Goal: Transaction & Acquisition: Book appointment/travel/reservation

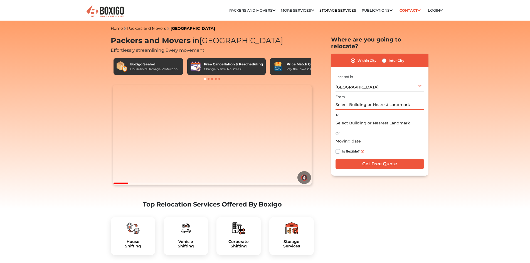
click at [351, 100] on input "text" at bounding box center [380, 105] width 89 height 10
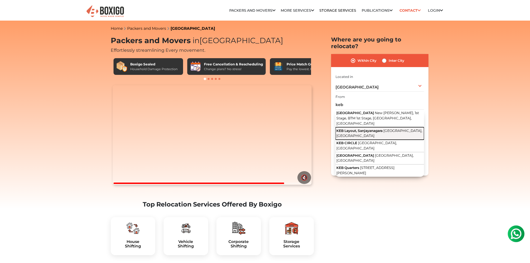
click at [363, 129] on span "KEB Layout, Sanjayanagara" at bounding box center [360, 131] width 46 height 4
type input "KEB Layout, [GEOGRAPHIC_DATA], [GEOGRAPHIC_DATA], [GEOGRAPHIC_DATA]"
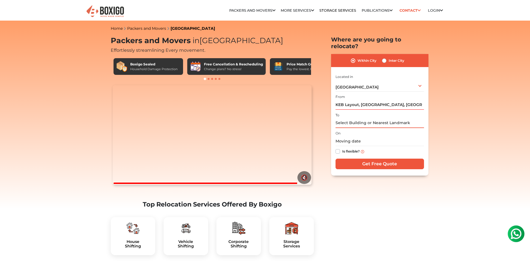
click at [351, 118] on input "text" at bounding box center [380, 123] width 89 height 10
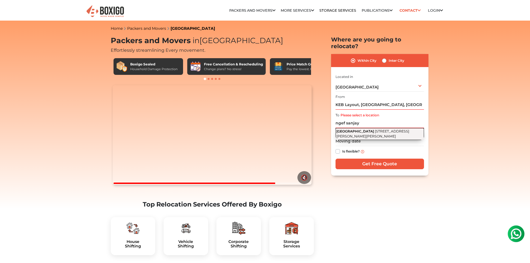
click at [367, 130] on span "[STREET_ADDRESS][PERSON_NAME][PERSON_NAME]" at bounding box center [373, 133] width 73 height 9
type input "[STREET_ADDRESS][PERSON_NAME][PERSON_NAME]"
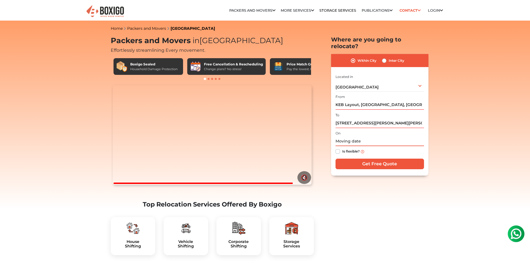
click at [360, 136] on input "text" at bounding box center [380, 141] width 89 height 10
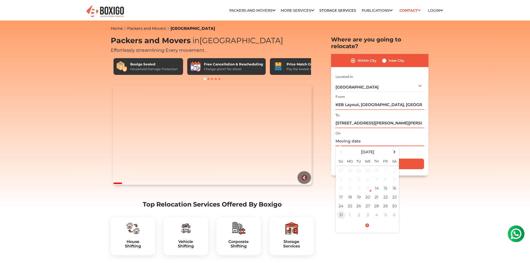
click at [342, 210] on td "31" at bounding box center [341, 214] width 9 height 9
type input "08/31/2025 12:00 AM"
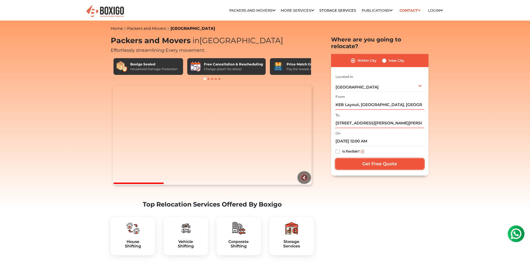
click at [377, 159] on input "Get Free Quote" at bounding box center [380, 164] width 89 height 11
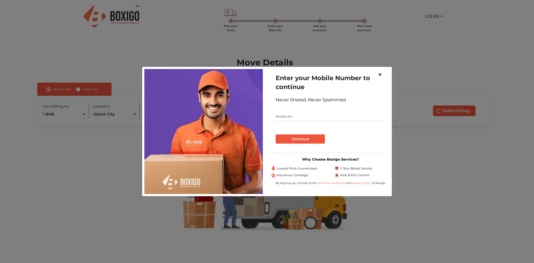
click at [382, 74] on span "×" at bounding box center [380, 74] width 4 height 8
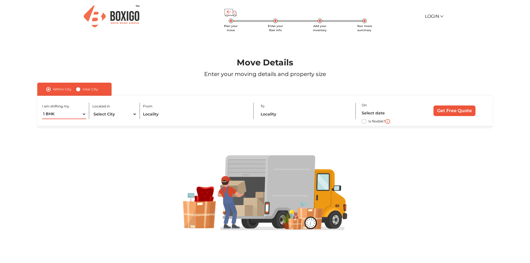
click at [85, 115] on select "1 BHK 2 BHK 3 BHK 3 + BHK FEW ITEMS" at bounding box center [64, 114] width 45 height 10
select select "3 BHK"
click at [42, 109] on select "1 BHK 2 BHK 3 BHK 3 + BHK FEW ITEMS" at bounding box center [64, 114] width 45 height 10
click at [136, 113] on select "Select City [GEOGRAPHIC_DATA] [GEOGRAPHIC_DATA] [GEOGRAPHIC_DATA] [GEOGRAPHIC_D…" at bounding box center [114, 114] width 45 height 10
select select "[GEOGRAPHIC_DATA]"
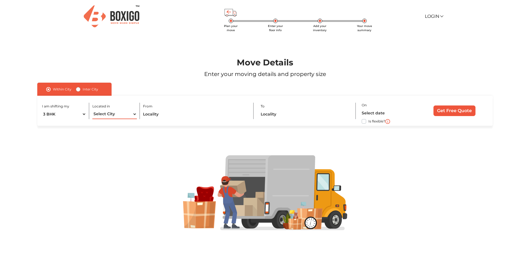
click at [92, 109] on select "Select City [GEOGRAPHIC_DATA] [GEOGRAPHIC_DATA] [GEOGRAPHIC_DATA] [GEOGRAPHIC_D…" at bounding box center [114, 114] width 45 height 10
click at [157, 116] on input "text" at bounding box center [195, 114] width 104 height 10
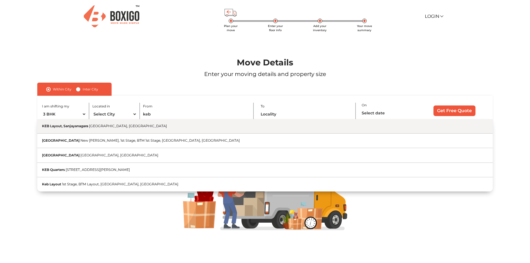
click at [104, 127] on span "[GEOGRAPHIC_DATA], [GEOGRAPHIC_DATA]" at bounding box center [128, 126] width 78 height 4
type input "KEB Layout, [GEOGRAPHIC_DATA], [GEOGRAPHIC_DATA], [GEOGRAPHIC_DATA]"
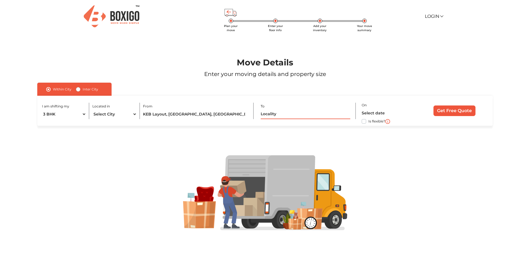
click at [276, 116] on input "text" at bounding box center [305, 114] width 89 height 10
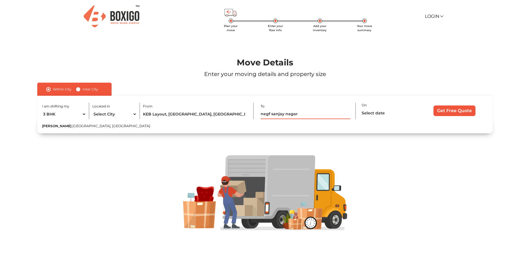
click at [434, 105] on input "Get Free Quote" at bounding box center [455, 110] width 42 height 11
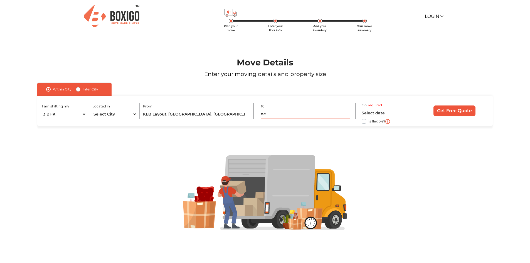
type input "n"
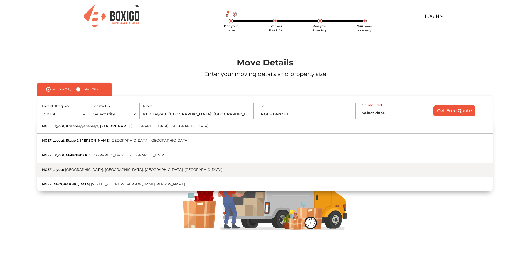
click at [121, 172] on button "NGEF Layout [GEOGRAPHIC_DATA], [GEOGRAPHIC_DATA], [GEOGRAPHIC_DATA], [GEOGRAPHI…" at bounding box center [264, 170] width 455 height 14
type input "NGEF Layout, [GEOGRAPHIC_DATA], [GEOGRAPHIC_DATA], [GEOGRAPHIC_DATA], [GEOGRAPH…"
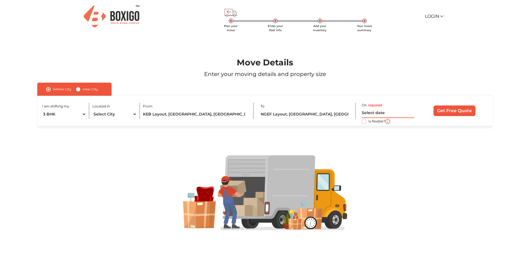
click at [368, 113] on input "text" at bounding box center [388, 113] width 53 height 10
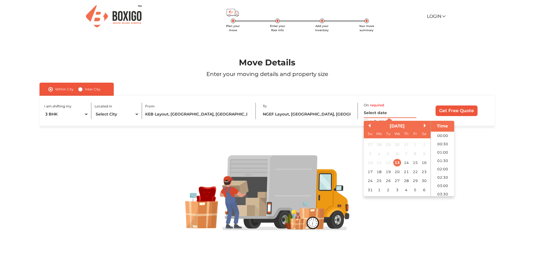
scroll to position [336, 0]
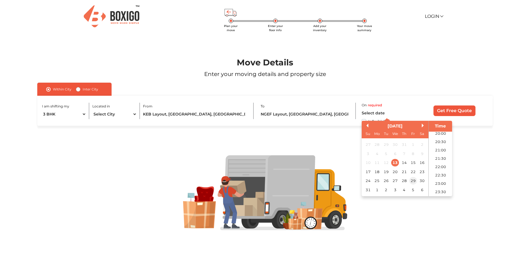
click at [415, 182] on div "29" at bounding box center [414, 181] width 8 height 8
type input "[DATE] 12:00 AM"
click at [338, 139] on div at bounding box center [265, 193] width 496 height 134
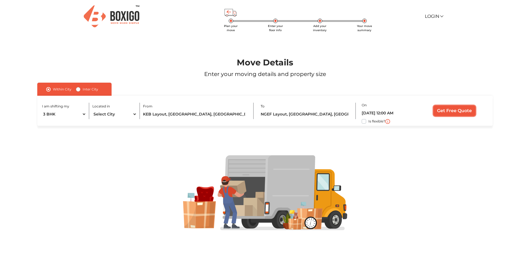
click at [458, 112] on input "Get Free Quote" at bounding box center [455, 110] width 42 height 11
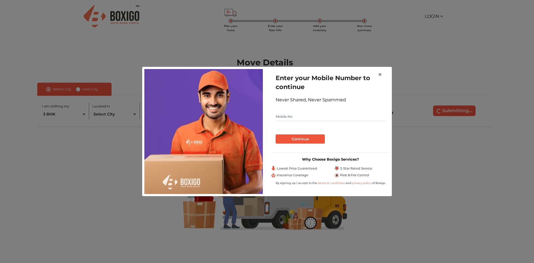
click at [306, 117] on input "text" at bounding box center [331, 116] width 110 height 9
type input "8884389489"
click at [292, 138] on button "Continue" at bounding box center [300, 138] width 49 height 9
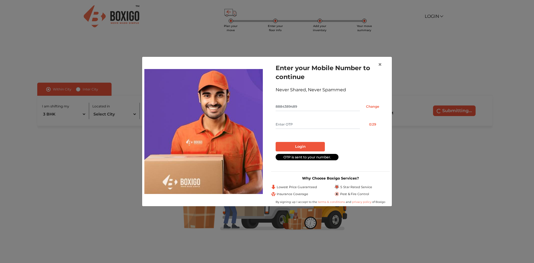
click at [297, 125] on input "text" at bounding box center [318, 124] width 84 height 9
type input "2114"
click at [298, 144] on button "Login" at bounding box center [300, 146] width 49 height 9
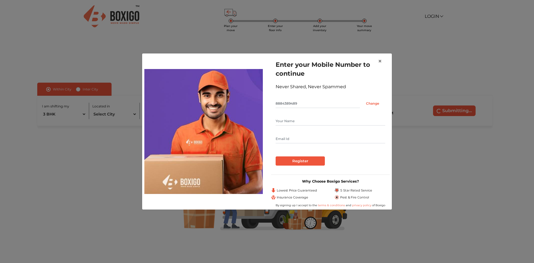
click at [294, 122] on input "text" at bounding box center [331, 121] width 110 height 9
type input "[PERSON_NAME]"
click at [294, 138] on input "text" at bounding box center [331, 138] width 110 height 9
type input "[PERSON_NAME][EMAIL_ADDRESS][PERSON_NAME][DOMAIN_NAME]"
click at [297, 160] on input "Register" at bounding box center [300, 160] width 49 height 9
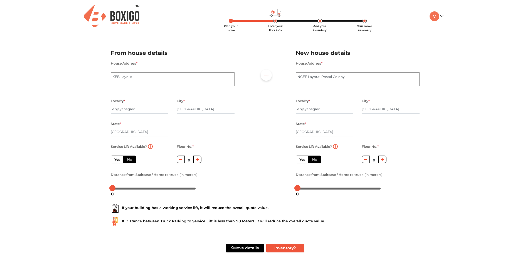
click at [114, 158] on label "Yes" at bounding box center [117, 160] width 13 height 8
click at [114, 158] on input "Yes" at bounding box center [116, 159] width 4 height 4
radio input "true"
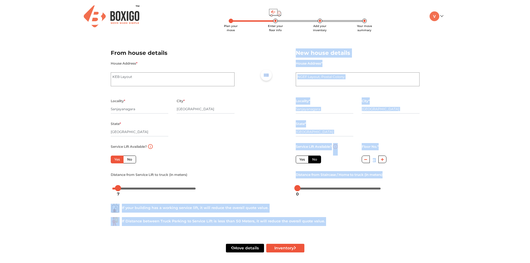
drag, startPoint x: 112, startPoint y: 189, endPoint x: 118, endPoint y: 189, distance: 5.3
click at [118, 189] on body "Plan your move Enter your floor info Add your inventory Your move summary My Mo…" at bounding box center [265, 131] width 530 height 263
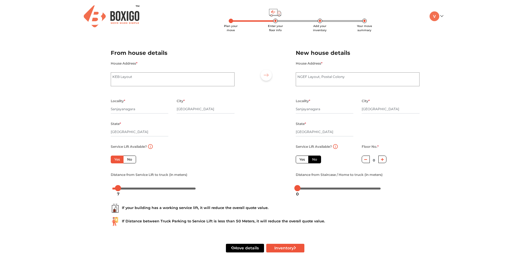
click at [90, 173] on div "Plan your move Enter your floor info Add your inventory Your move summary My Mo…" at bounding box center [265, 133] width 530 height 266
click at [131, 159] on label "No" at bounding box center [129, 160] width 13 height 8
click at [131, 159] on input "No" at bounding box center [129, 159] width 4 height 4
radio input "true"
click at [199, 160] on button "button" at bounding box center [197, 160] width 8 height 8
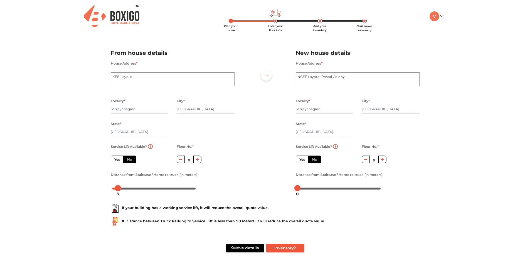
type input "1"
drag, startPoint x: 118, startPoint y: 188, endPoint x: 121, endPoint y: 188, distance: 3.1
click at [121, 188] on div at bounding box center [121, 188] width 6 height 6
click at [262, 156] on div at bounding box center [265, 118] width 53 height 153
click at [298, 159] on label "Yes" at bounding box center [302, 160] width 13 height 8
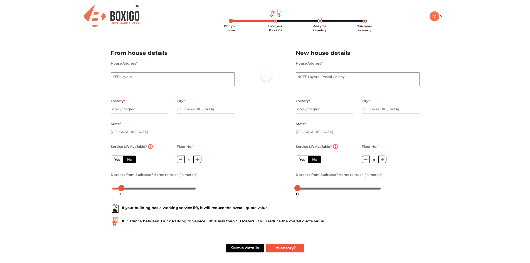
click at [299, 159] on input "Yes" at bounding box center [301, 159] width 4 height 4
radio input "true"
radio input "false"
drag, startPoint x: 298, startPoint y: 186, endPoint x: 307, endPoint y: 186, distance: 9.2
click at [307, 186] on div at bounding box center [306, 188] width 6 height 6
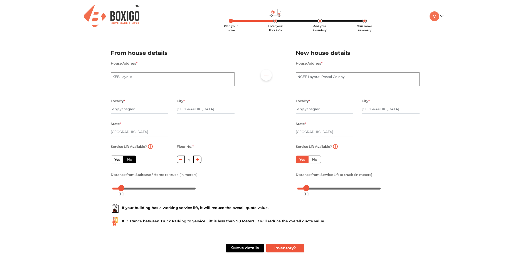
click at [211, 169] on div "Service Lift Available? Yes No Floor No. * 1 Distance from Staircase / Home to …" at bounding box center [173, 168] width 132 height 50
click at [284, 248] on button "Inventory" at bounding box center [285, 248] width 38 height 9
radio input "true"
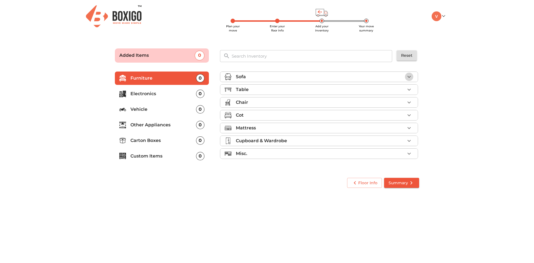
click at [411, 76] on icon "button" at bounding box center [409, 76] width 7 height 7
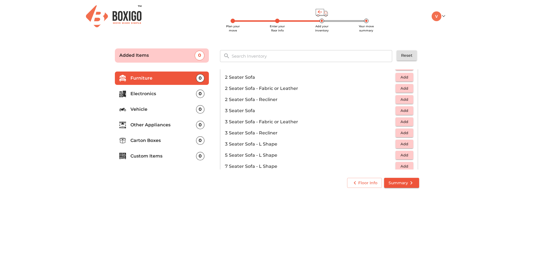
scroll to position [56, 0]
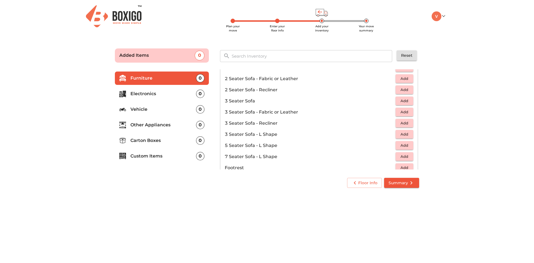
click at [401, 158] on span "Add" at bounding box center [405, 156] width 12 height 6
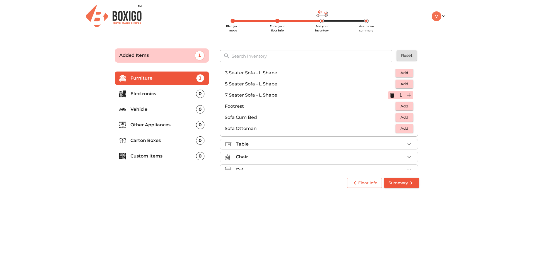
scroll to position [139, 0]
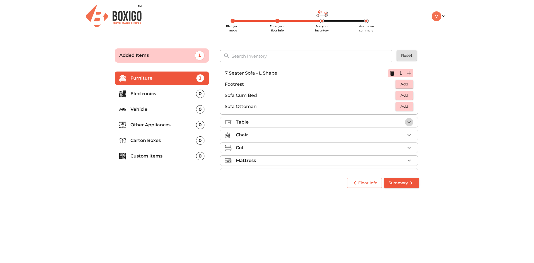
click at [407, 120] on icon "button" at bounding box center [409, 122] width 7 height 7
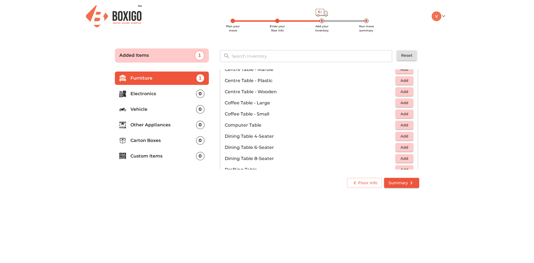
scroll to position [56, 0]
click at [262, 124] on p "Computer Table" at bounding box center [310, 125] width 171 height 7
click at [404, 126] on span "Add" at bounding box center [405, 125] width 12 height 6
click at [348, 137] on p "Dining Table 4-Seater" at bounding box center [310, 136] width 171 height 7
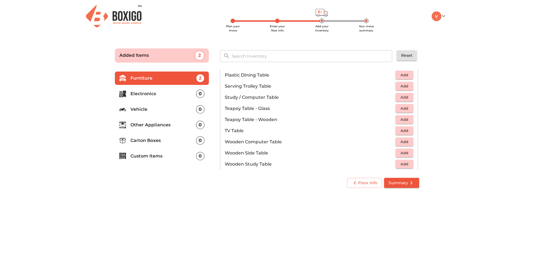
scroll to position [306, 0]
click at [399, 119] on span "Add" at bounding box center [405, 119] width 12 height 6
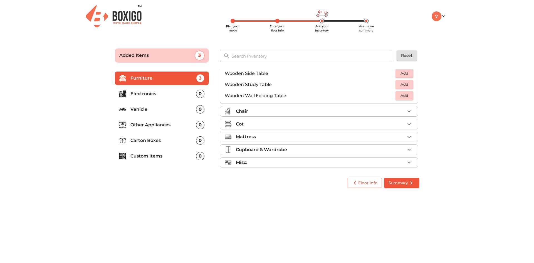
scroll to position [388, 0]
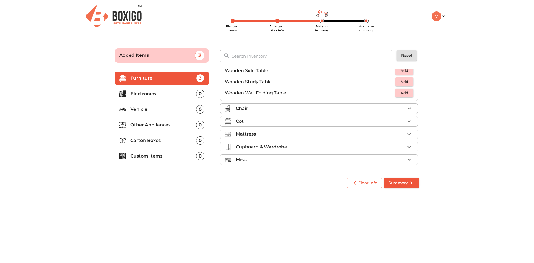
click at [258, 107] on div "Chair" at bounding box center [320, 108] width 169 height 7
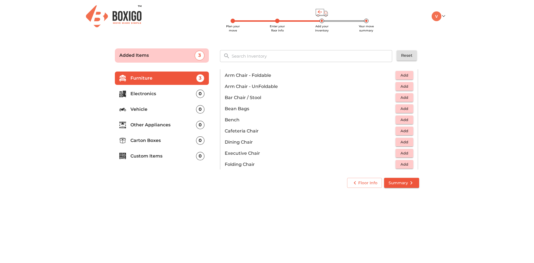
scroll to position [53, 0]
click at [399, 129] on span "Add" at bounding box center [405, 129] width 12 height 6
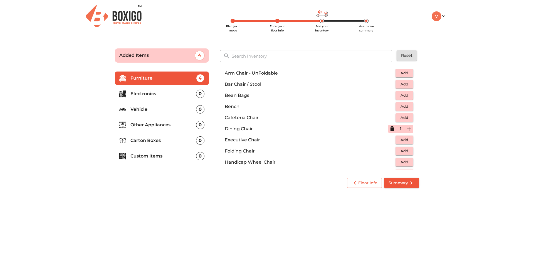
click at [406, 130] on icon "button" at bounding box center [409, 129] width 7 height 7
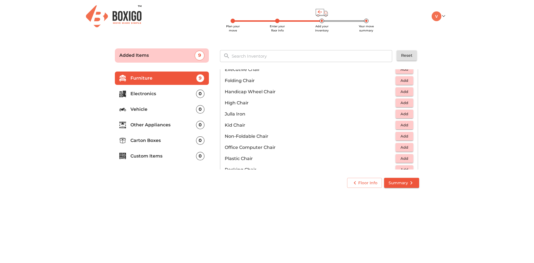
scroll to position [137, 0]
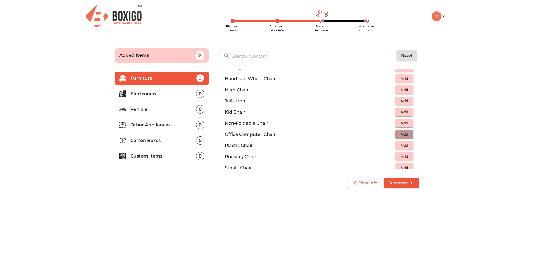
click at [399, 134] on span "Add" at bounding box center [405, 134] width 12 height 6
click at [405, 145] on span "Add" at bounding box center [405, 145] width 12 height 6
click at [406, 145] on icon "button" at bounding box center [409, 145] width 7 height 7
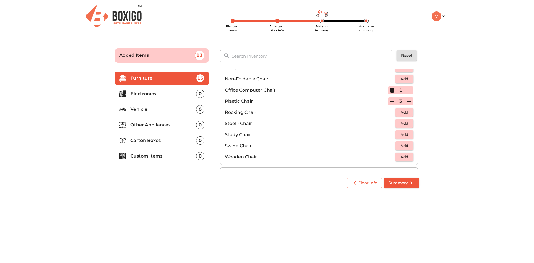
scroll to position [193, 0]
click at [406, 161] on icon "button" at bounding box center [409, 161] width 7 height 7
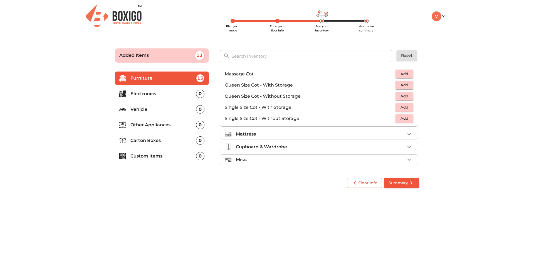
scroll to position [177, 0]
click at [276, 86] on p "Queen Size Cot - With Storage" at bounding box center [310, 85] width 171 height 7
click at [404, 85] on span "Add" at bounding box center [405, 85] width 12 height 6
click at [399, 118] on span "Add" at bounding box center [405, 118] width 12 height 6
click at [407, 118] on icon "button" at bounding box center [409, 119] width 4 height 4
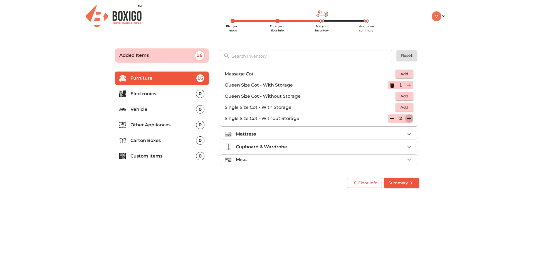
click at [407, 118] on icon "button" at bounding box center [409, 119] width 4 height 4
click at [391, 118] on icon "button" at bounding box center [393, 118] width 4 height 1
click at [407, 109] on span "Add" at bounding box center [405, 107] width 12 height 6
click at [407, 107] on icon "button" at bounding box center [409, 107] width 4 height 4
click at [390, 107] on icon "button" at bounding box center [392, 107] width 7 height 7
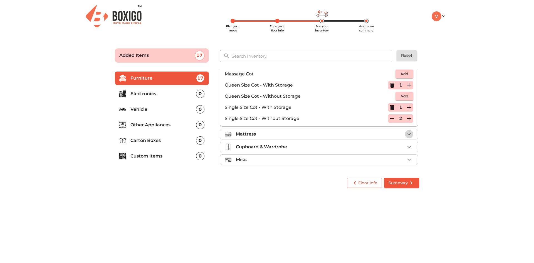
click at [406, 134] on icon "button" at bounding box center [409, 134] width 7 height 7
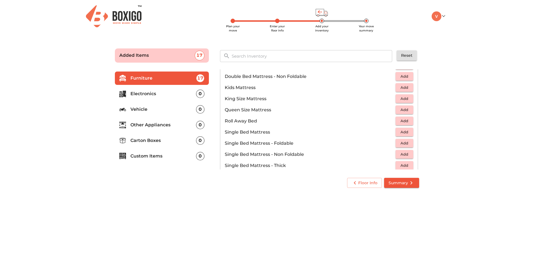
scroll to position [63, 0]
click at [401, 88] on span "Add" at bounding box center [405, 88] width 12 height 6
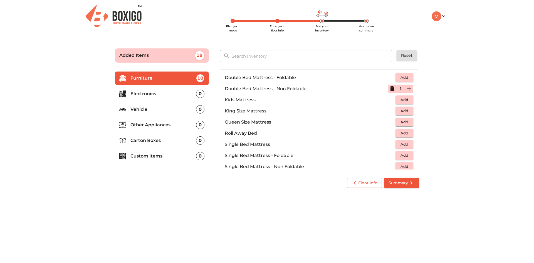
click at [399, 132] on span "Add" at bounding box center [405, 133] width 12 height 6
click at [407, 134] on icon "button" at bounding box center [409, 133] width 7 height 7
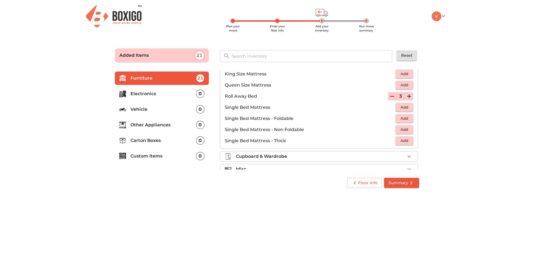
scroll to position [110, 0]
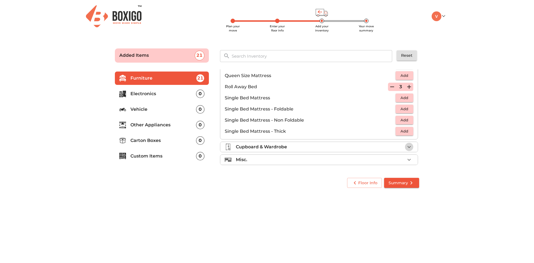
click at [406, 148] on icon "button" at bounding box center [409, 147] width 7 height 7
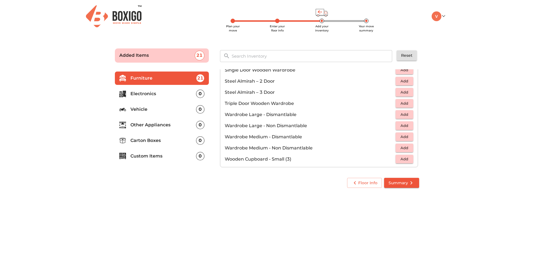
scroll to position [160, 0]
click at [401, 95] on span "Add" at bounding box center [405, 94] width 12 height 6
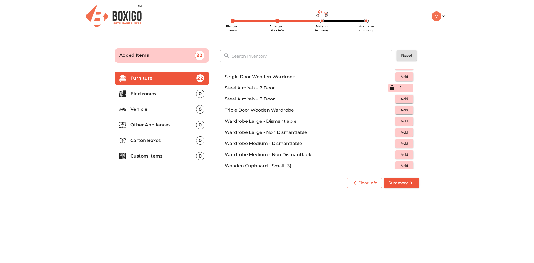
scroll to position [188, 0]
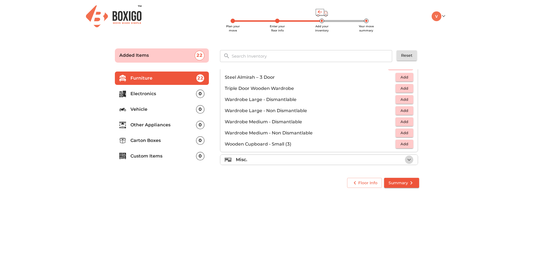
click at [408, 159] on icon "button" at bounding box center [409, 159] width 7 height 7
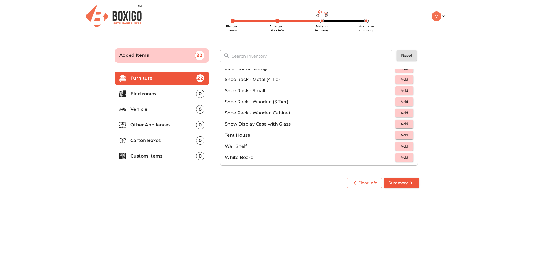
scroll to position [299, 0]
click at [281, 178] on div "Floor Info Summary" at bounding box center [267, 183] width 309 height 15
click at [139, 93] on p "Electronics" at bounding box center [164, 93] width 66 height 7
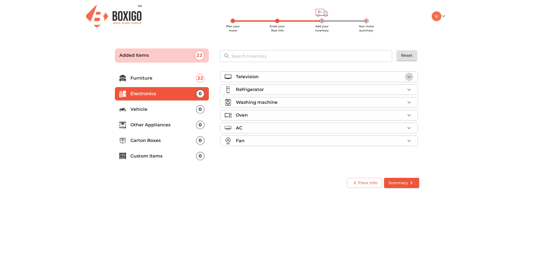
click at [407, 78] on icon "button" at bounding box center [409, 76] width 7 height 7
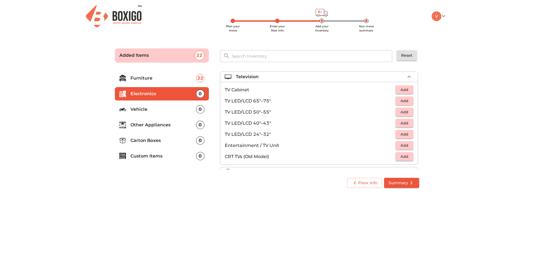
click at [409, 125] on button "Add" at bounding box center [405, 123] width 18 height 9
click at [244, 177] on div "Floor Info Summary" at bounding box center [267, 183] width 309 height 15
click at [152, 88] on li "Electronics 1" at bounding box center [162, 93] width 94 height 13
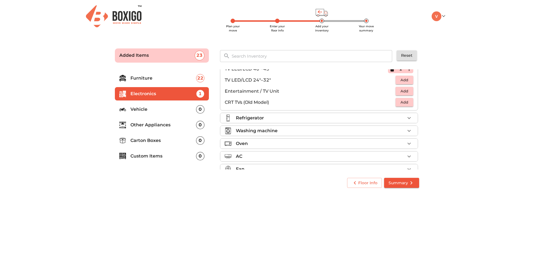
scroll to position [56, 0]
click at [275, 116] on div "Refrigerator" at bounding box center [320, 116] width 169 height 7
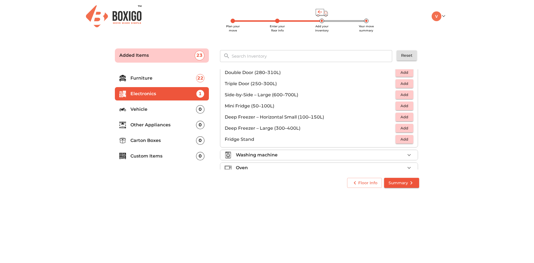
scroll to position [28, 0]
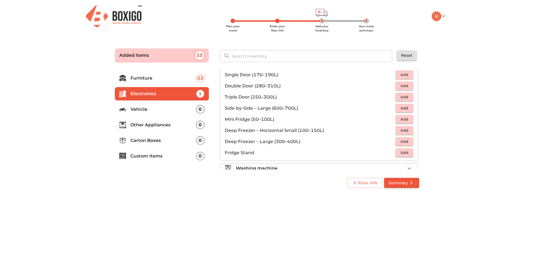
click at [406, 87] on span "Add" at bounding box center [405, 86] width 12 height 6
click at [399, 76] on span "Add" at bounding box center [405, 75] width 12 height 6
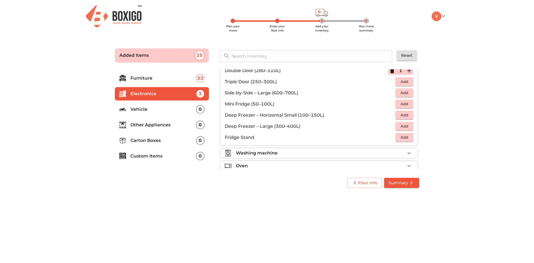
scroll to position [56, 0]
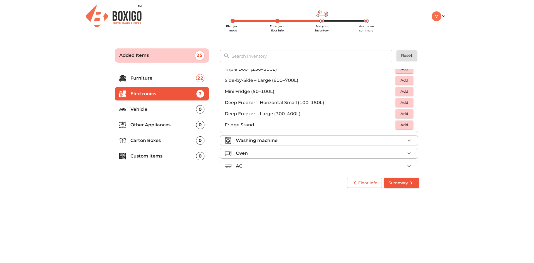
click at [269, 140] on p "Washing machine" at bounding box center [257, 140] width 42 height 7
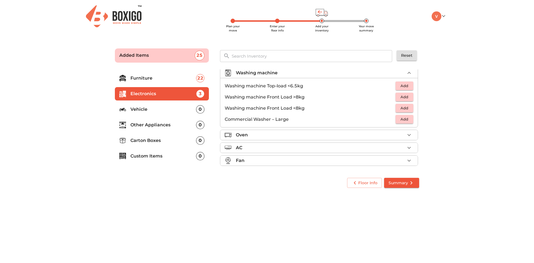
scroll to position [27, 0]
click at [401, 100] on span "Add" at bounding box center [405, 100] width 12 height 6
click at [242, 138] on p "Oven" at bounding box center [242, 137] width 12 height 7
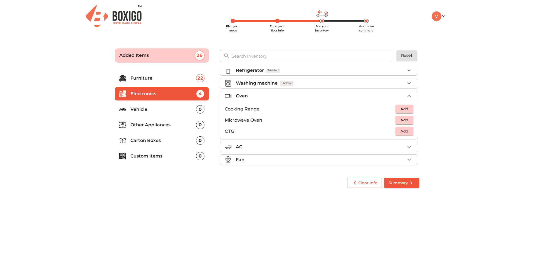
scroll to position [19, 0]
click at [240, 157] on p "Fan" at bounding box center [240, 159] width 9 height 7
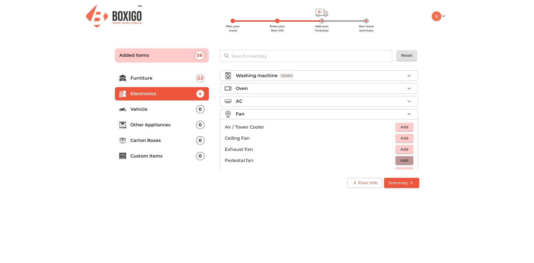
click at [405, 159] on span "Add" at bounding box center [405, 160] width 12 height 6
click at [406, 159] on icon "button" at bounding box center [409, 160] width 7 height 7
click at [272, 175] on div "Floor Info Summary" at bounding box center [267, 182] width 316 height 21
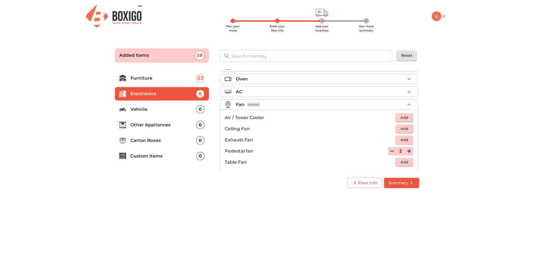
scroll to position [41, 0]
click at [143, 113] on li "Vehicle 0" at bounding box center [162, 109] width 94 height 13
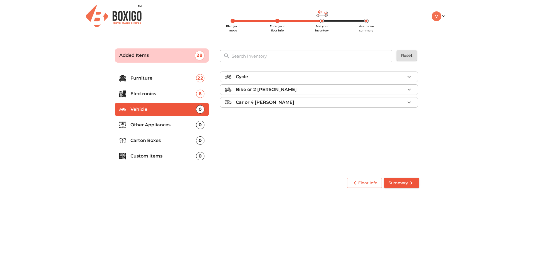
scroll to position [0, 0]
click at [143, 124] on p "Other Appliances" at bounding box center [164, 125] width 66 height 7
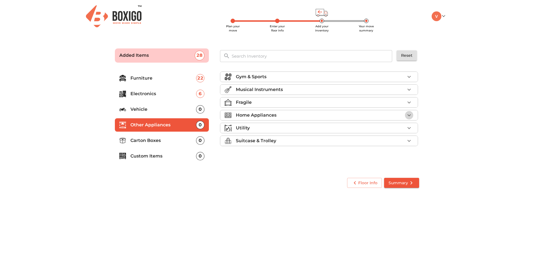
click at [408, 116] on icon "button" at bounding box center [409, 115] width 7 height 7
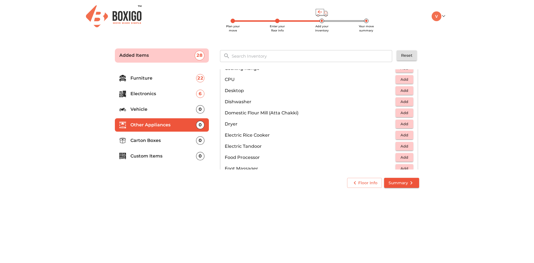
scroll to position [139, 0]
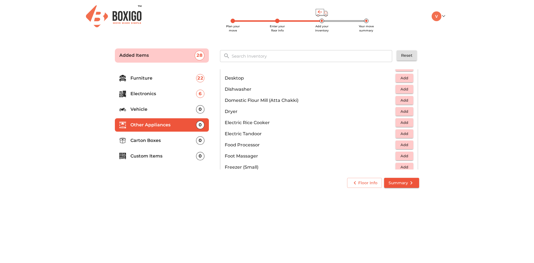
click at [212, 185] on div "Floor Info Summary" at bounding box center [267, 183] width 309 height 15
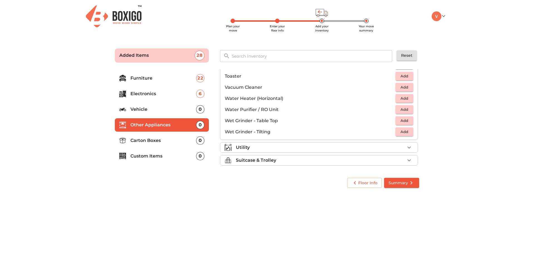
scroll to position [387, 0]
click at [244, 146] on p "Utility" at bounding box center [243, 147] width 14 height 7
click at [180, 196] on body "Plan your move Enter your floor info Add your inventory Your move summary My Mo…" at bounding box center [267, 131] width 534 height 263
click at [249, 160] on p "Suitcase & Trolley" at bounding box center [256, 159] width 40 height 7
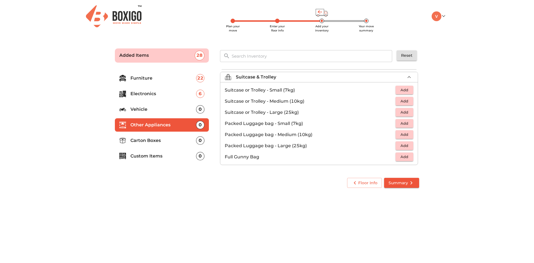
scroll to position [64, 0]
click at [178, 172] on div "Floor Info Summary" at bounding box center [267, 182] width 316 height 21
click at [148, 141] on p "Carton Boxes" at bounding box center [164, 140] width 66 height 7
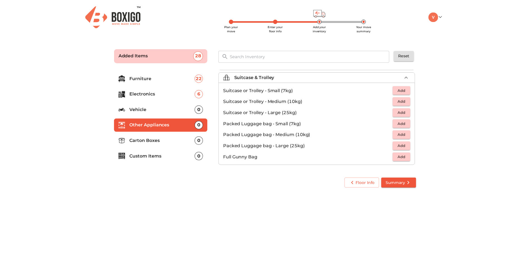
scroll to position [0, 0]
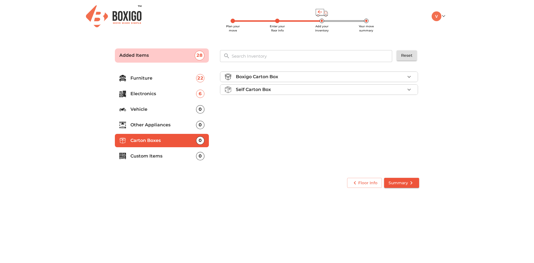
click at [407, 77] on icon "button" at bounding box center [409, 76] width 7 height 7
click at [291, 104] on div "Self Carton Box" at bounding box center [320, 105] width 169 height 7
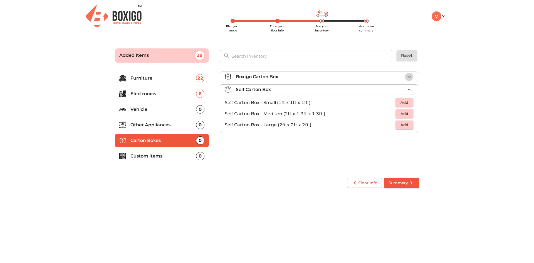
click at [408, 75] on icon "button" at bounding box center [409, 76] width 7 height 7
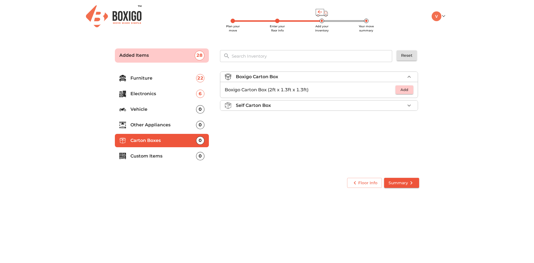
click at [404, 89] on span "Add" at bounding box center [405, 90] width 12 height 6
click at [409, 89] on icon "button" at bounding box center [409, 90] width 7 height 7
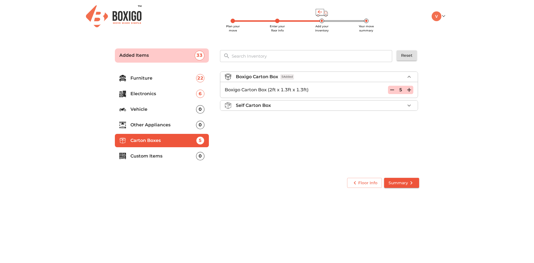
click at [409, 89] on icon "button" at bounding box center [409, 90] width 7 height 7
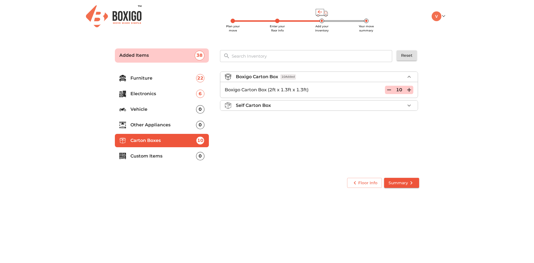
click at [250, 105] on p "Self Carton Box" at bounding box center [253, 105] width 35 height 7
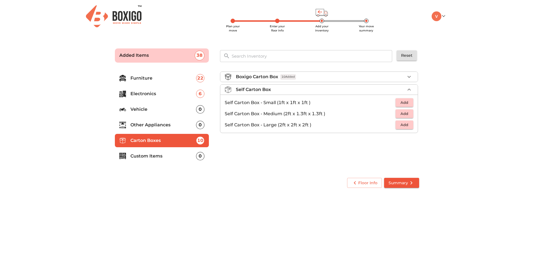
click at [294, 146] on div "Boxigo Carton Box 10 Added Self Carton Box Self Carton Box - Small (1ft x 1ft x…" at bounding box center [320, 119] width 204 height 105
click at [408, 113] on span "Add" at bounding box center [405, 113] width 12 height 6
click at [409, 113] on icon "button" at bounding box center [409, 114] width 4 height 4
click at [260, 152] on div "Boxigo Carton Box 10 Added Self Carton Box 2 Added Self Carton Box - Small (1ft…" at bounding box center [320, 119] width 204 height 105
click at [139, 156] on p "Custom Items" at bounding box center [164, 156] width 66 height 7
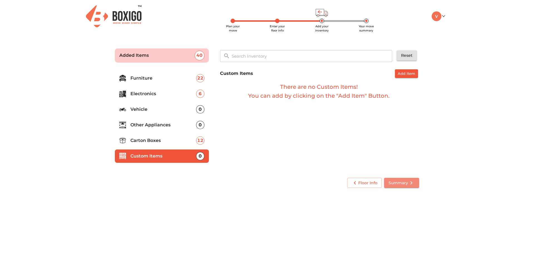
click at [396, 183] on span "Summary" at bounding box center [402, 183] width 26 height 7
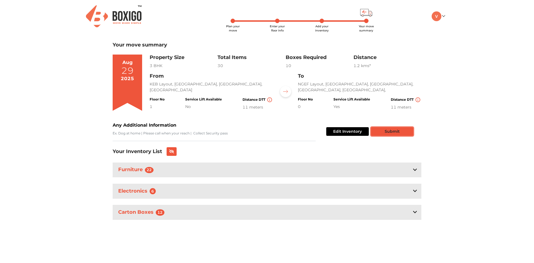
click at [396, 130] on button "Submit" at bounding box center [392, 131] width 42 height 9
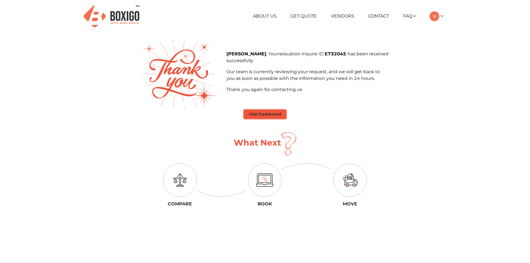
click at [263, 114] on button "Visit Dashboard" at bounding box center [265, 114] width 42 height 9
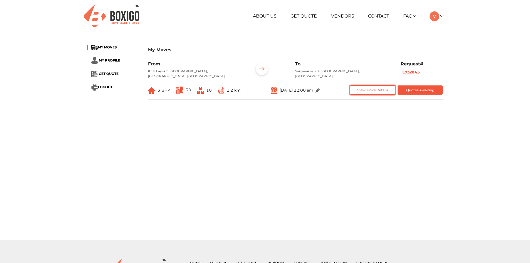
click at [367, 87] on button "View Move Details" at bounding box center [372, 89] width 45 height 9
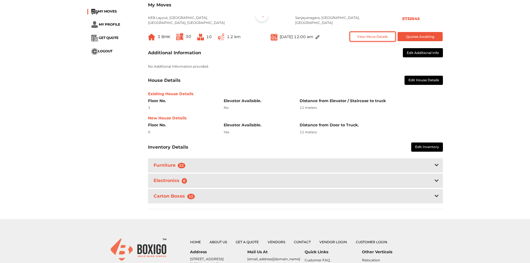
scroll to position [56, 0]
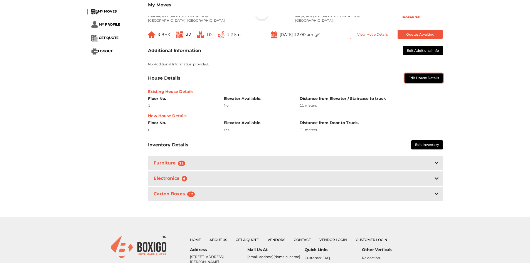
click at [417, 74] on button "Edit House Details" at bounding box center [424, 77] width 38 height 9
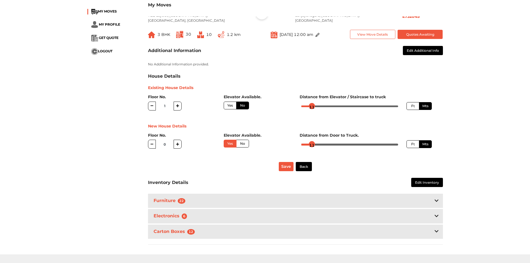
click at [180, 140] on button "button" at bounding box center [178, 144] width 8 height 9
radio input "true"
type input "1"
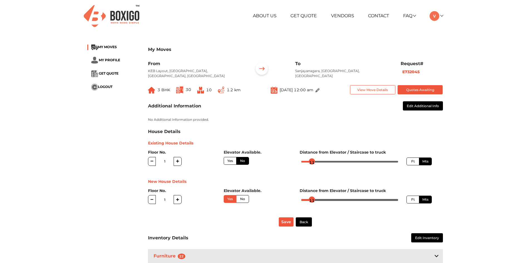
scroll to position [0, 0]
click at [408, 85] on button "Quotes Awaiting" at bounding box center [420, 89] width 45 height 9
click at [100, 74] on span "GET QUOTE" at bounding box center [109, 74] width 20 height 4
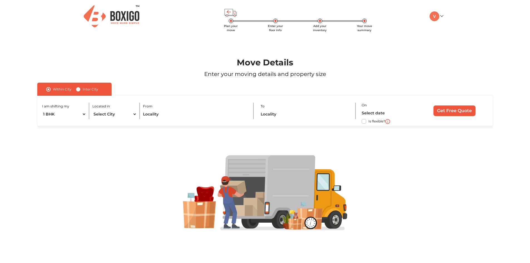
click at [125, 16] on img at bounding box center [112, 16] width 56 height 22
